Goal: Task Accomplishment & Management: Manage account settings

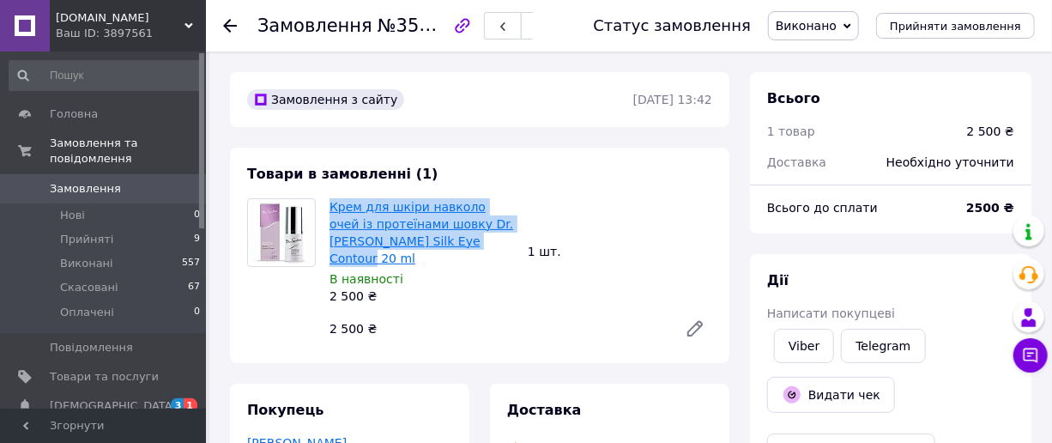
drag, startPoint x: 325, startPoint y: 197, endPoint x: 426, endPoint y: 245, distance: 111.7
click at [426, 245] on div "Крем для шкіри навколо очей із протеїнами шовку Dr.[PERSON_NAME] Silk Eye Conto…" at bounding box center [422, 251] width 198 height 113
copy link "Крем для шкіри навколо очей із протеїнами шовку Dr.[PERSON_NAME] Silk Eye Conto…"
click at [276, 232] on img at bounding box center [281, 232] width 60 height 67
click at [352, 208] on link "Крем для шкіри навколо очей із протеїнами шовку Dr.[PERSON_NAME] Silk Eye Conto…" at bounding box center [421, 232] width 184 height 65
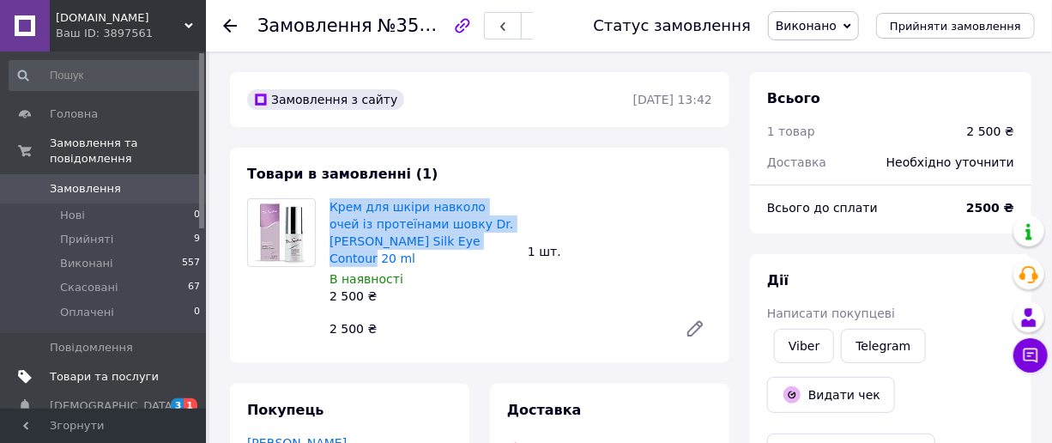
click at [95, 369] on span "Товари та послуги" at bounding box center [104, 376] width 109 height 15
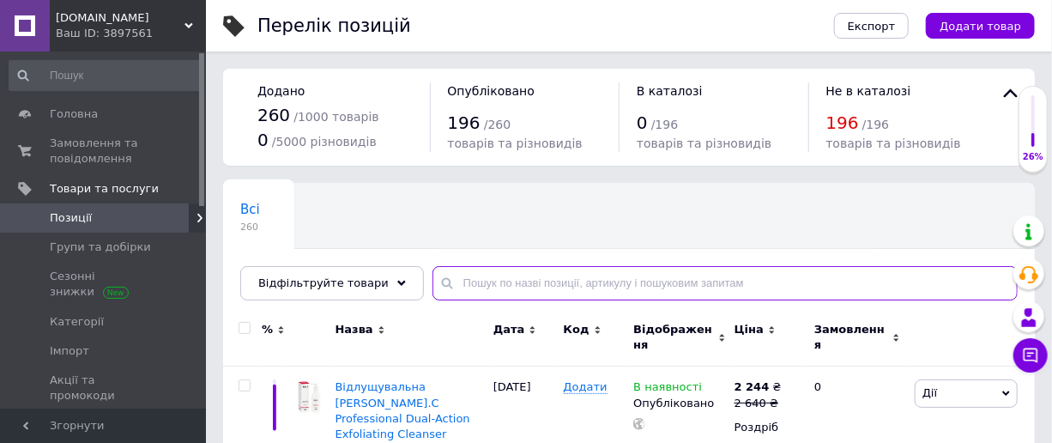
click at [506, 285] on input "text" at bounding box center [724, 283] width 585 height 34
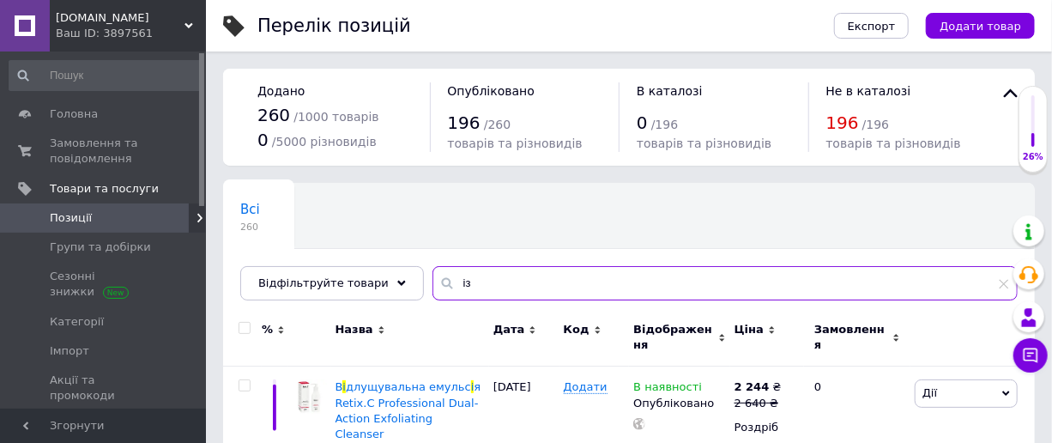
type input "і"
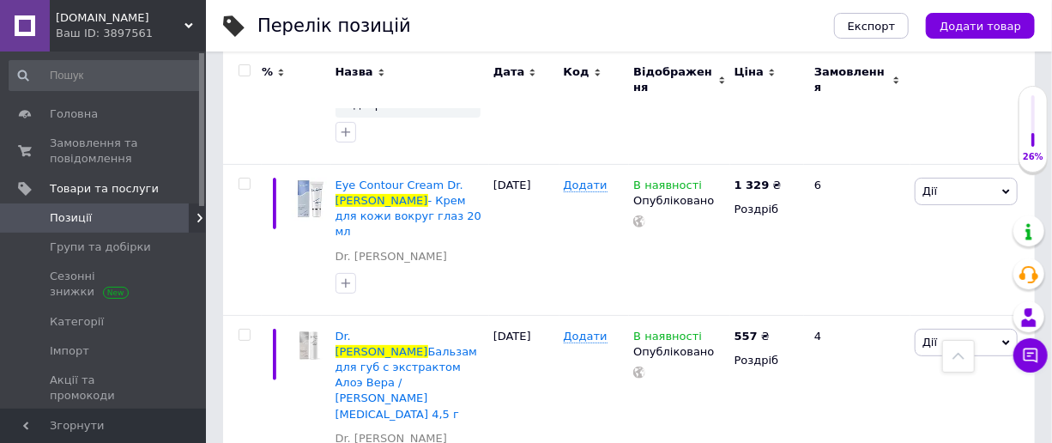
scroll to position [3094, 0]
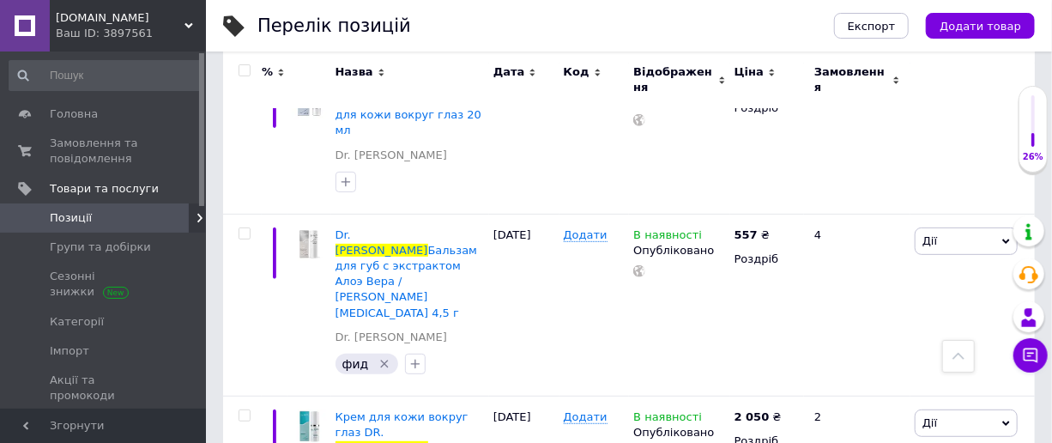
type input "[PERSON_NAME]"
type input "2"
type input "3"
type input "2599"
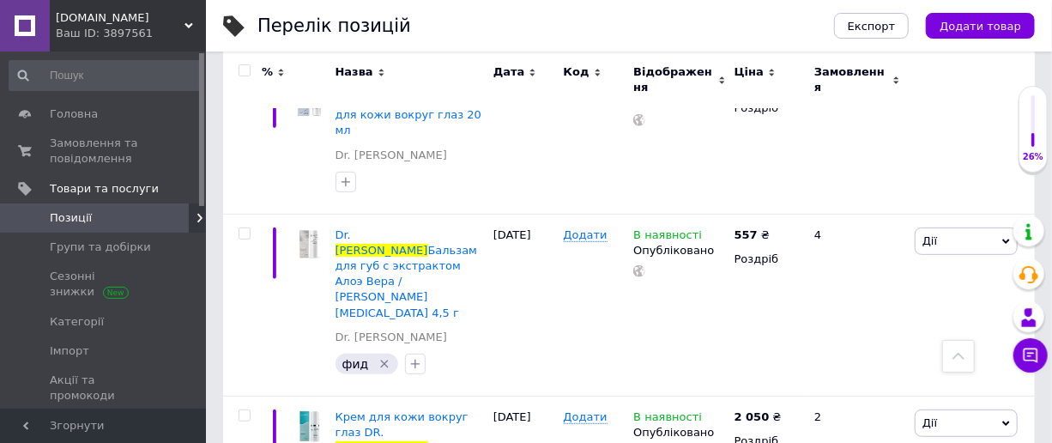
click at [63, 215] on span "Позиції" at bounding box center [71, 217] width 42 height 15
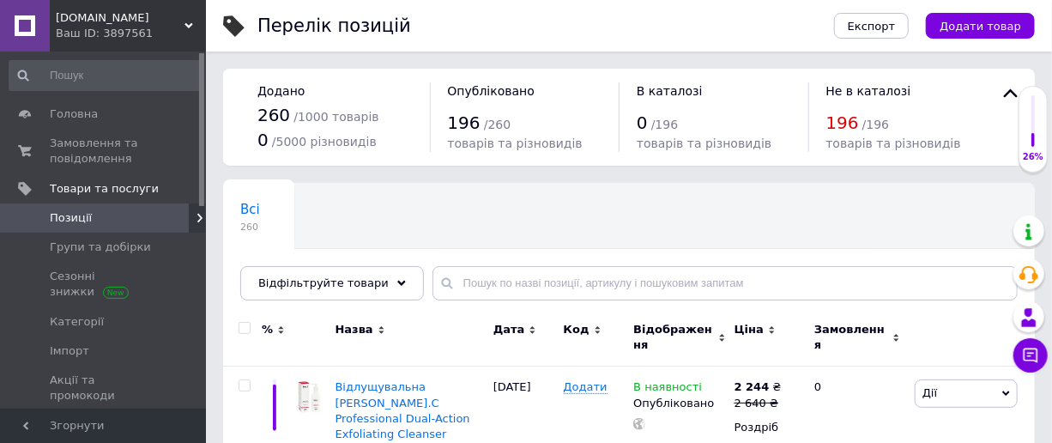
click at [68, 215] on span "Позиції" at bounding box center [71, 217] width 42 height 15
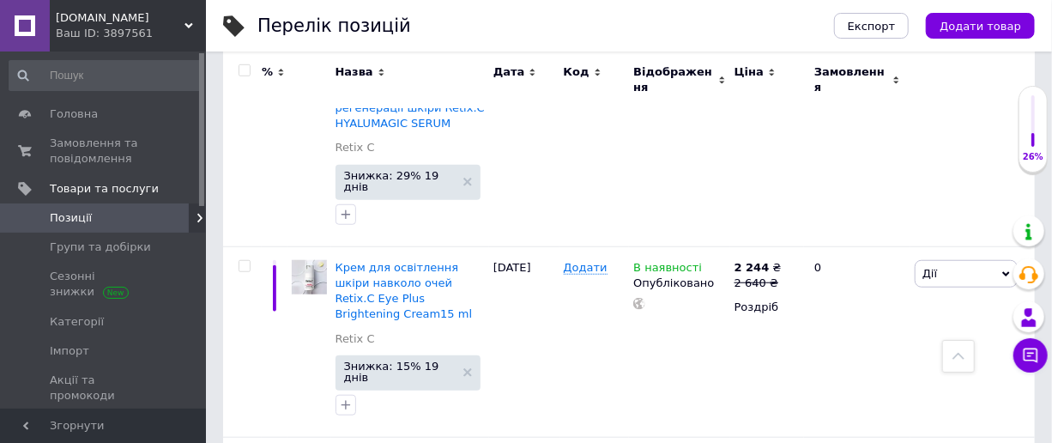
scroll to position [502, 0]
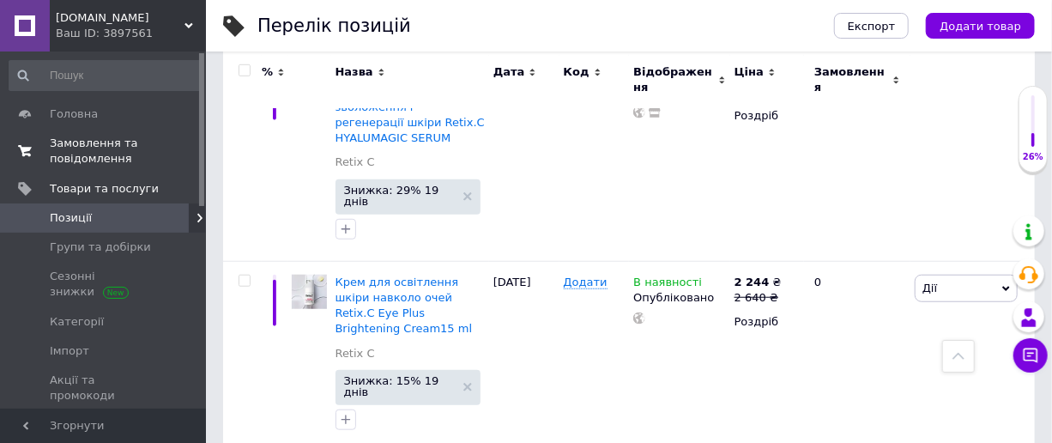
click at [75, 145] on span "Замовлення та повідомлення" at bounding box center [104, 151] width 109 height 31
